Goal: Find specific page/section: Find specific page/section

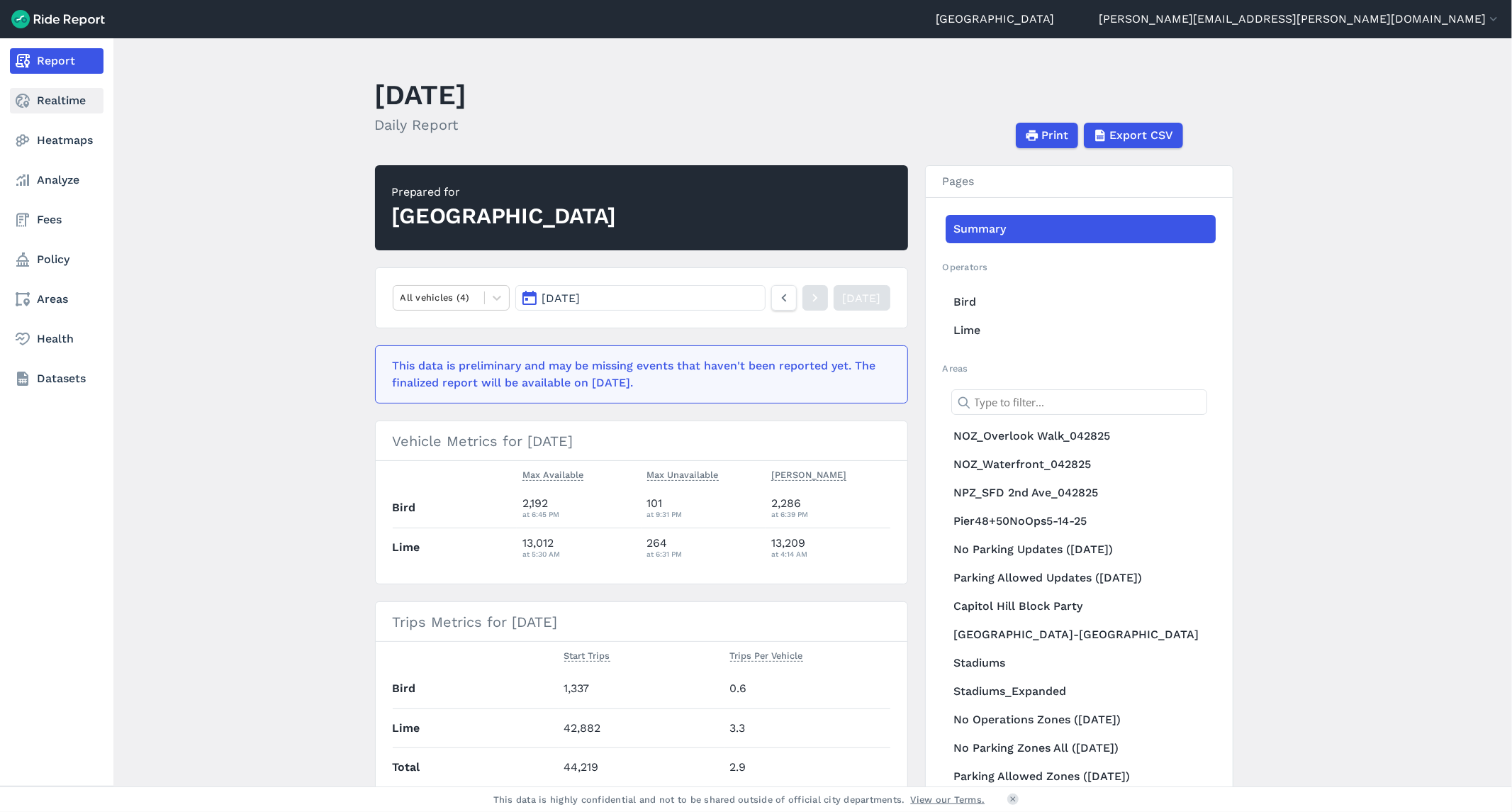
click at [44, 99] on link "Realtime" at bounding box center [56, 101] width 94 height 26
click at [37, 103] on link "Realtime" at bounding box center [56, 101] width 94 height 26
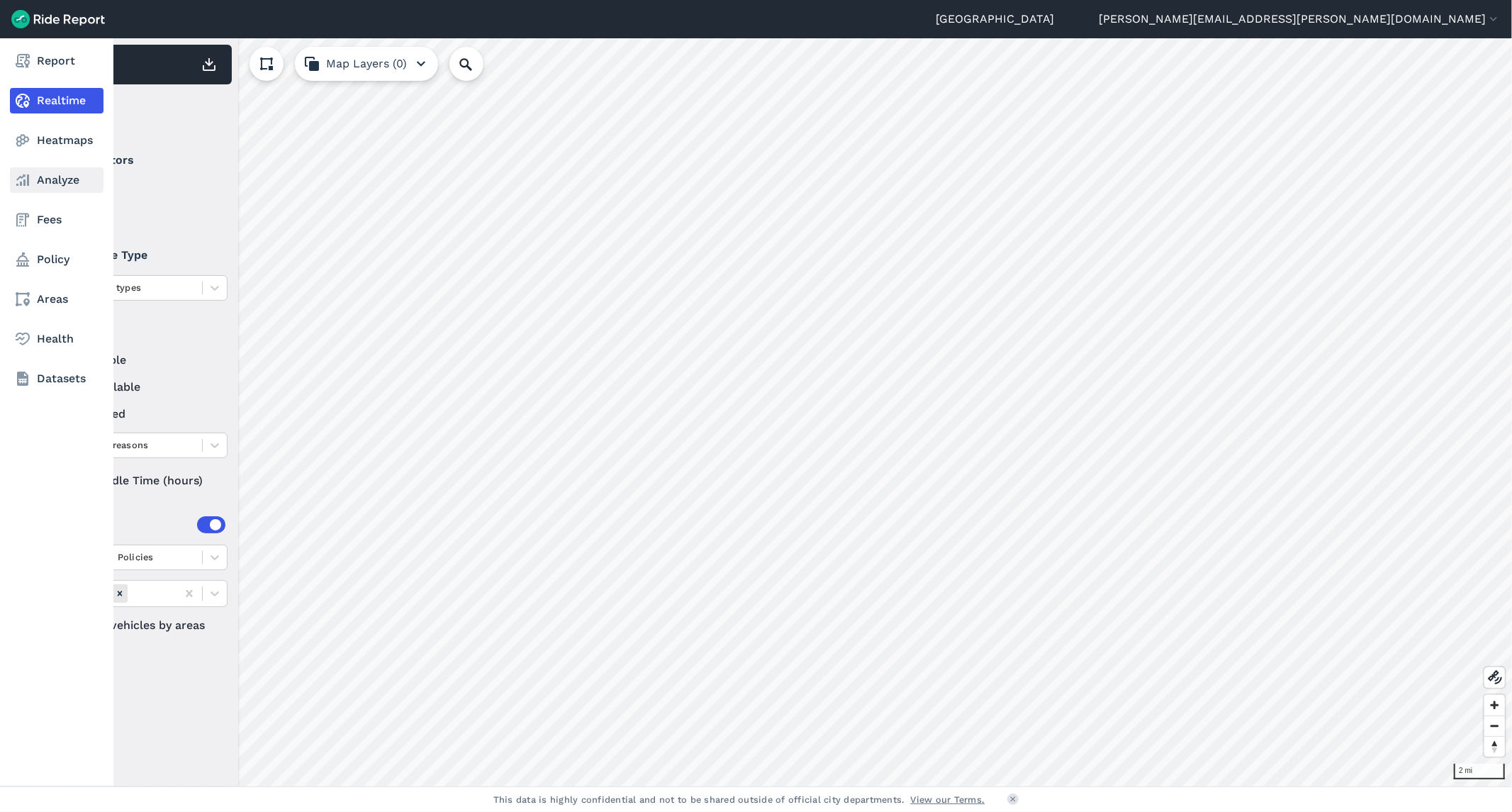
drag, startPoint x: 68, startPoint y: 138, endPoint x: 44, endPoint y: 190, distance: 57.3
click at [68, 138] on link "Heatmaps" at bounding box center [56, 140] width 94 height 26
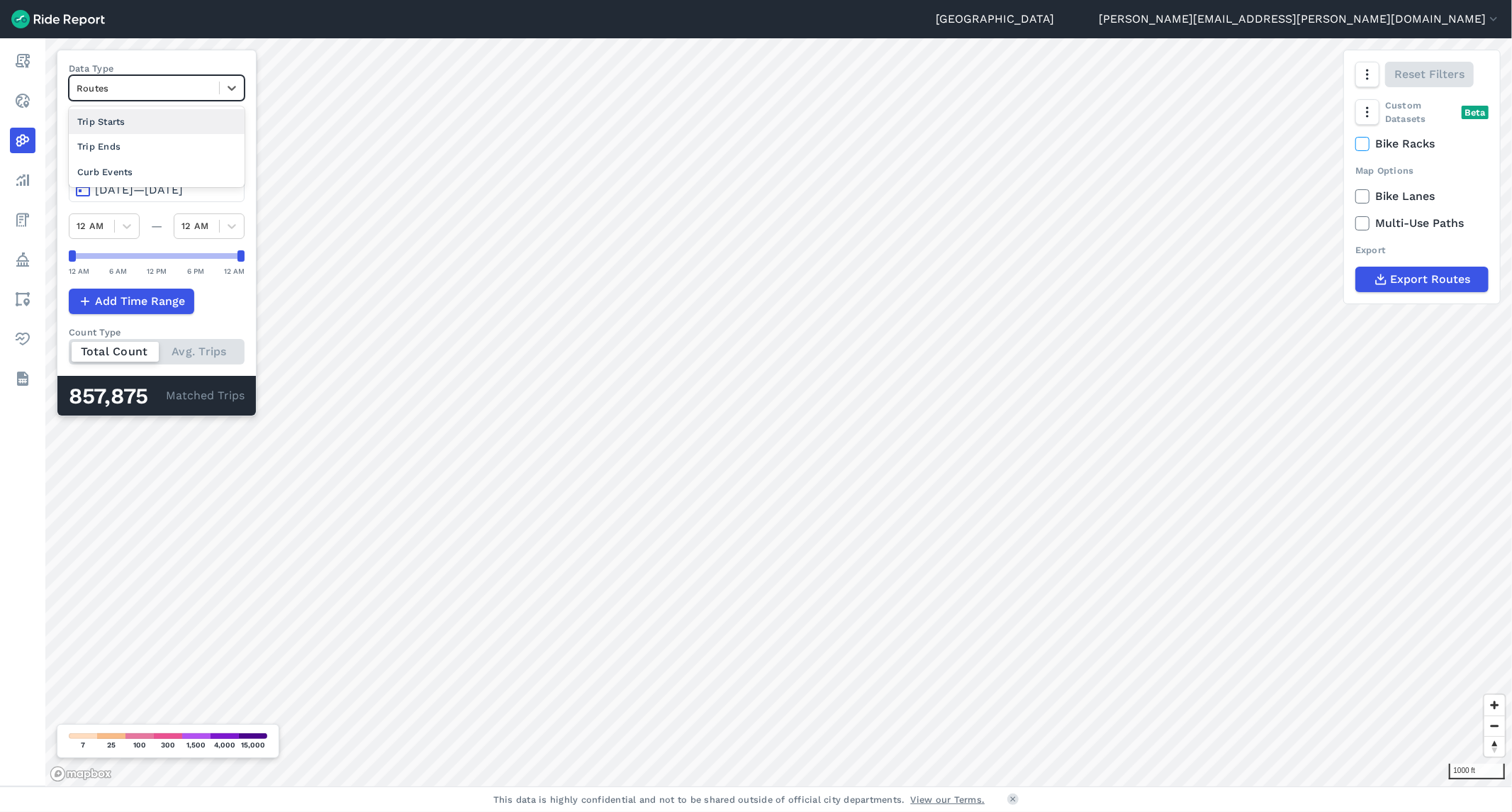
click at [161, 89] on div at bounding box center [143, 88] width 135 height 16
click at [149, 172] on div "Curb Events" at bounding box center [157, 171] width 176 height 25
